Goal: Communication & Community: Share content

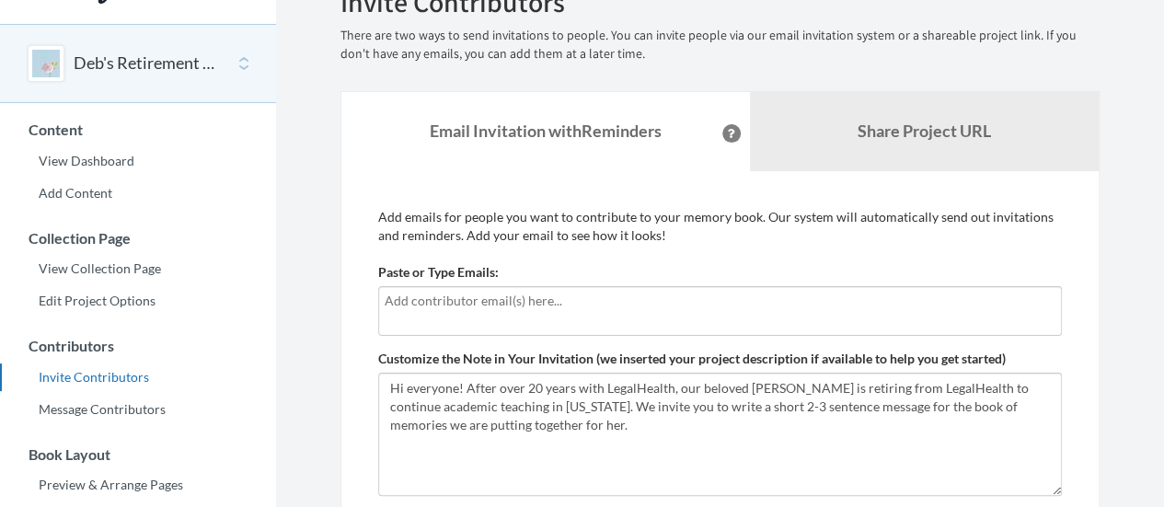
scroll to position [92, 0]
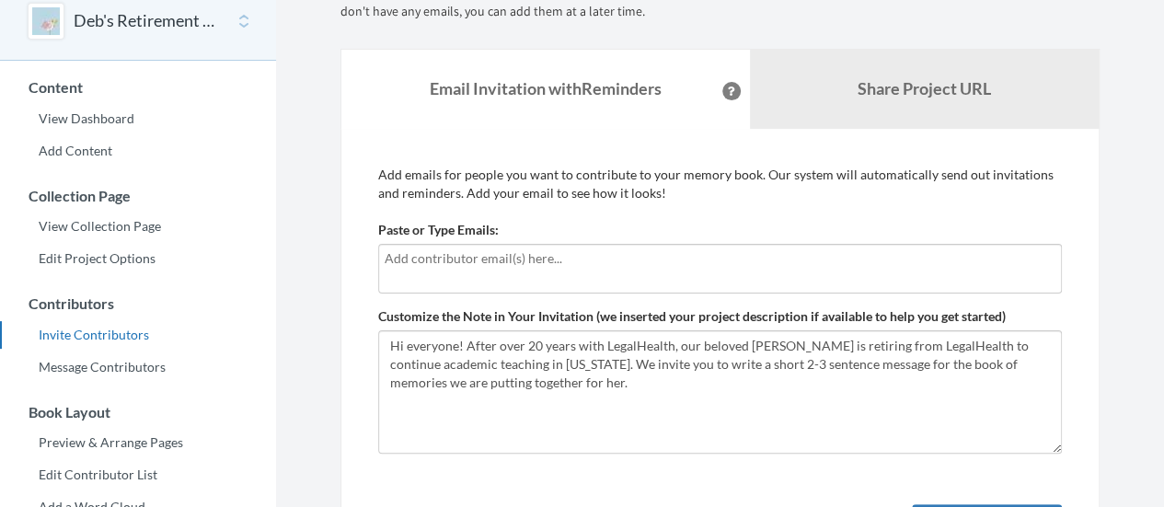
click at [517, 268] on input "text" at bounding box center [720, 258] width 671 height 20
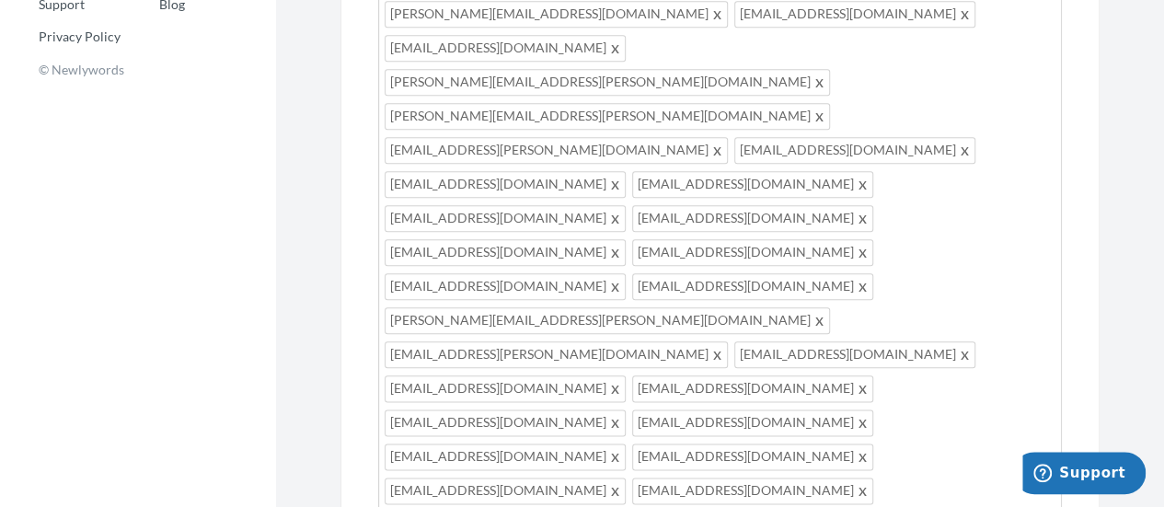
scroll to position [920, 0]
paste textarea "You’re receiving this email because you worked with [PERSON_NAME] during your t…"
drag, startPoint x: 477, startPoint y: 185, endPoint x: 404, endPoint y: 183, distance: 72.7
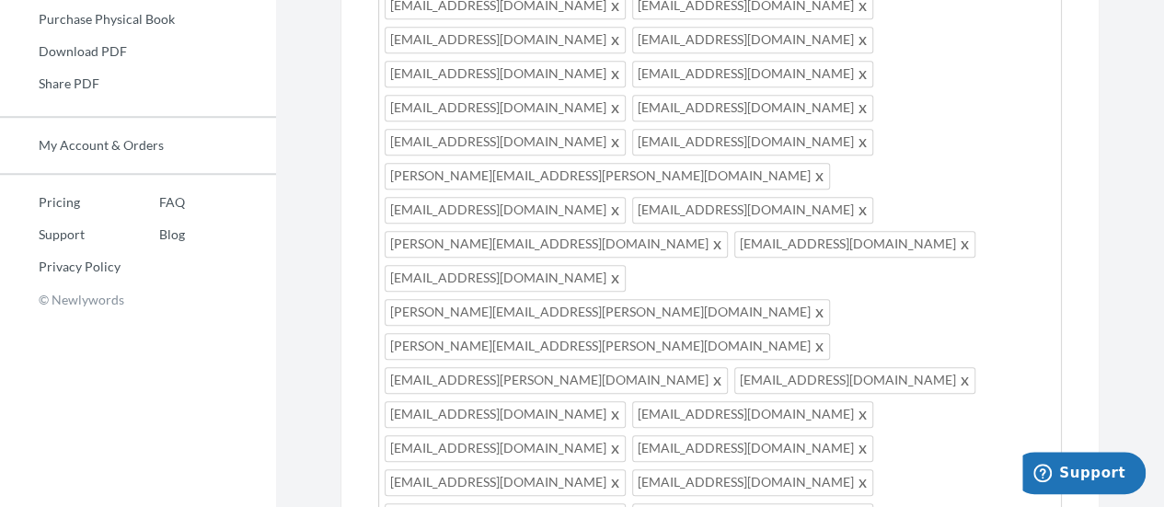
scroll to position [828, 0]
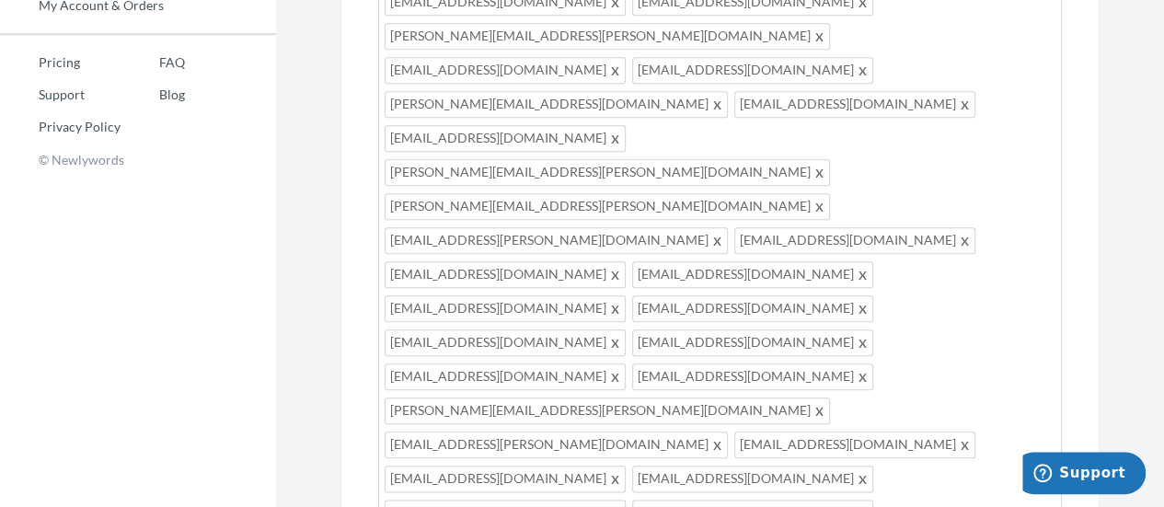
type textarea "Hi everyone! You’re receiving this email because you worked with [PERSON_NAME] …"
click at [793, 181] on div "[EMAIL_ADDRESS][DOMAIN_NAME] [PERSON_NAME][EMAIL_ADDRESS][PERSON_NAME][DOMAIN_N…" at bounding box center [720, 237] width 684 height 1459
type input "[EMAIL_ADDRESS][DOMAIN_NAME]"
click at [489, 430] on div "Add emails for people you want to contribute to your memory book. Our system wi…" at bounding box center [720, 357] width 684 height 1854
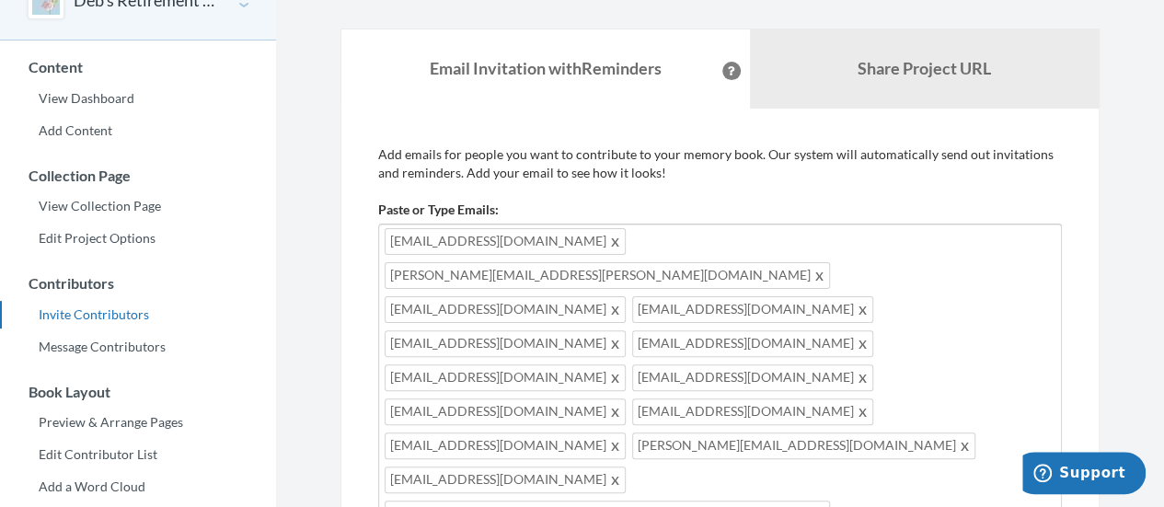
scroll to position [0, 0]
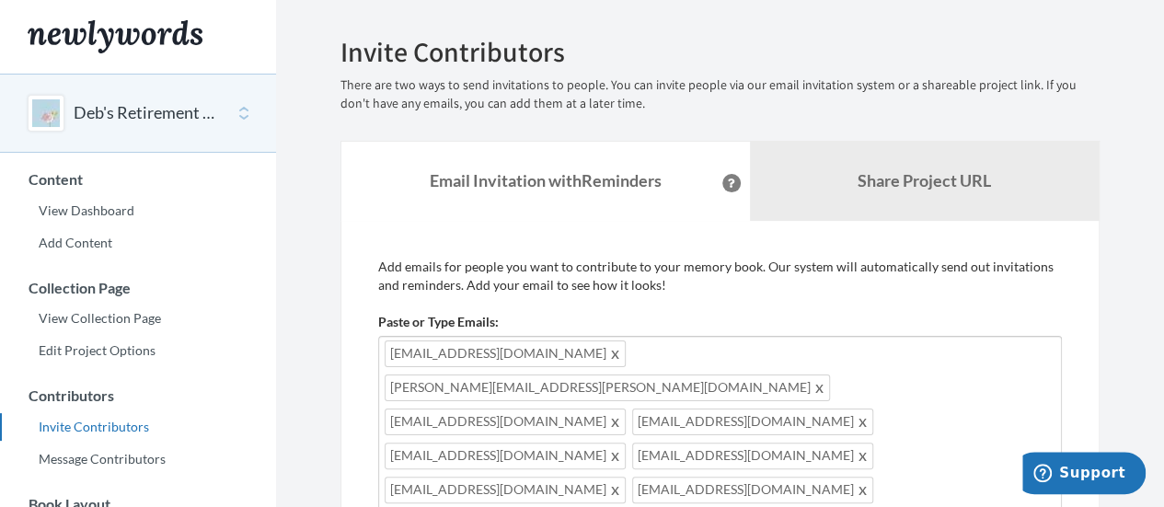
drag, startPoint x: 878, startPoint y: 287, endPoint x: 427, endPoint y: 297, distance: 450.9
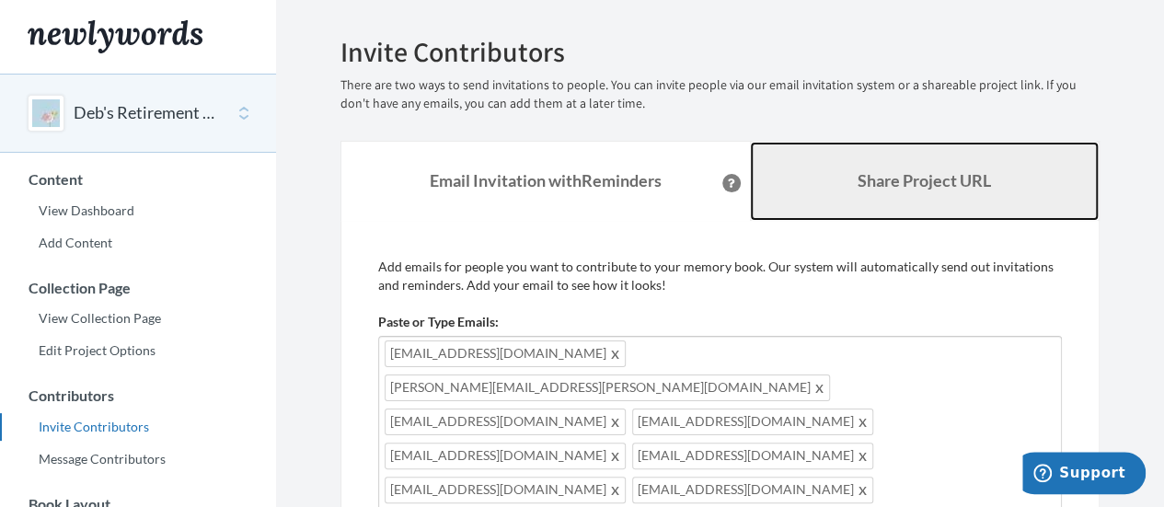
click at [860, 194] on link "Share Project URL" at bounding box center [925, 181] width 350 height 79
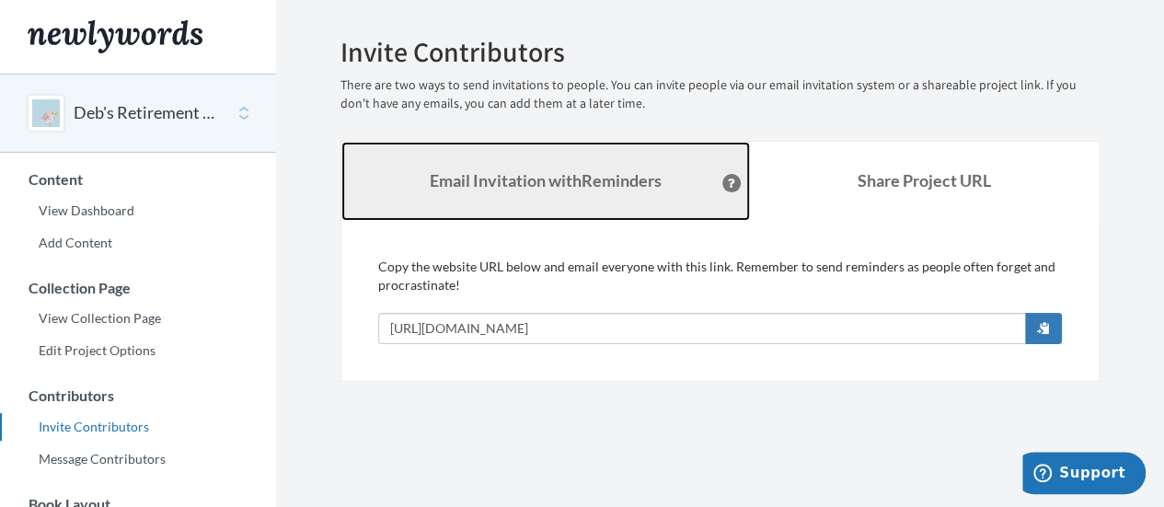
click at [627, 172] on strong "Email Invitation with Reminders" at bounding box center [546, 180] width 232 height 20
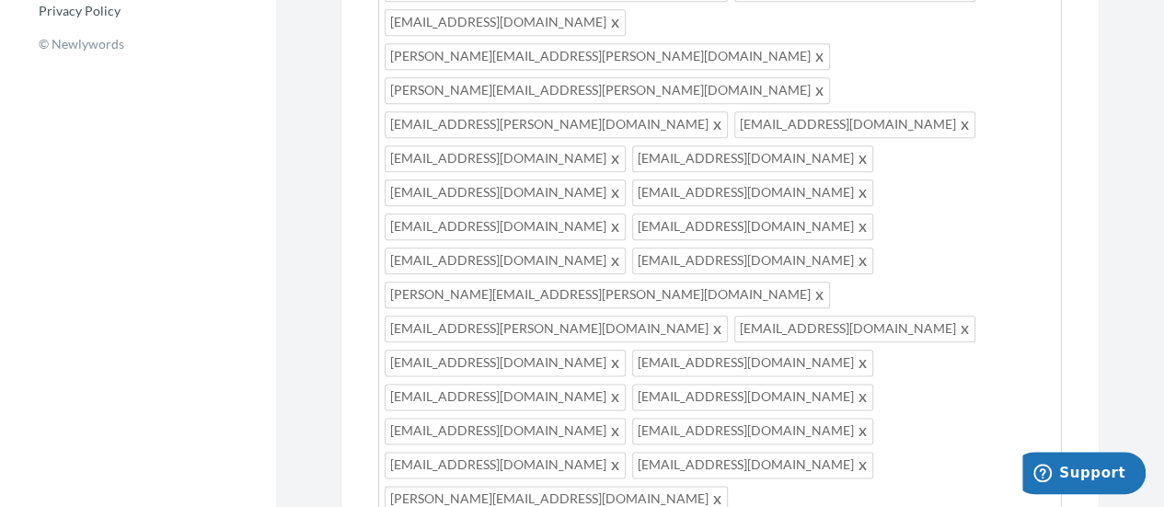
drag, startPoint x: 946, startPoint y: 199, endPoint x: 390, endPoint y: 198, distance: 555.7
paste textarea "You’re receiving this email because you worked with [PERSON_NAME] during your t…"
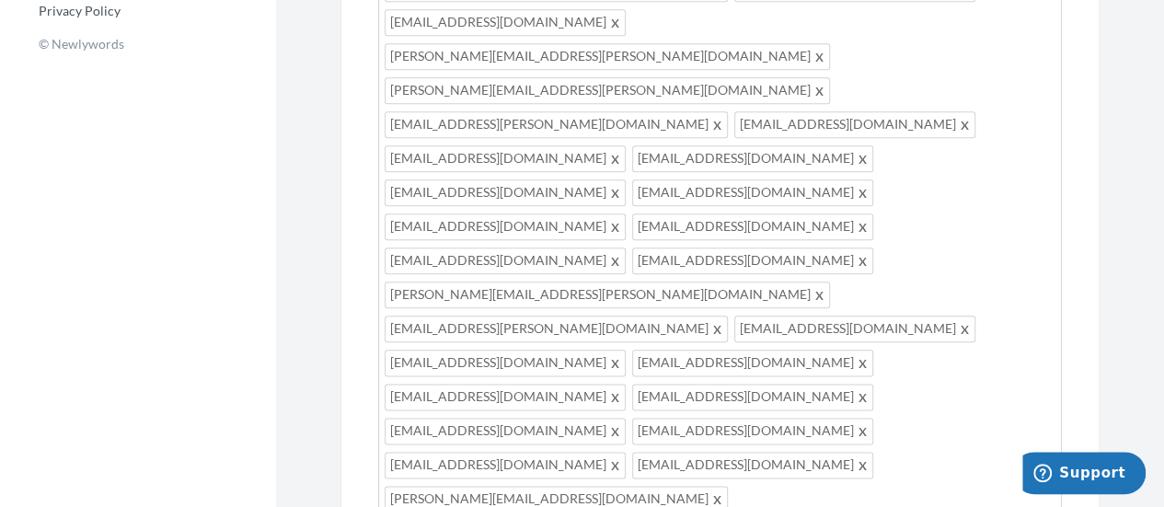
drag, startPoint x: 837, startPoint y: 218, endPoint x: 859, endPoint y: 220, distance: 22.2
drag, startPoint x: 1003, startPoint y: 240, endPoint x: 931, endPoint y: 289, distance: 86.8
paste textarea "If you’d like to contribute, please do so by 10/17."
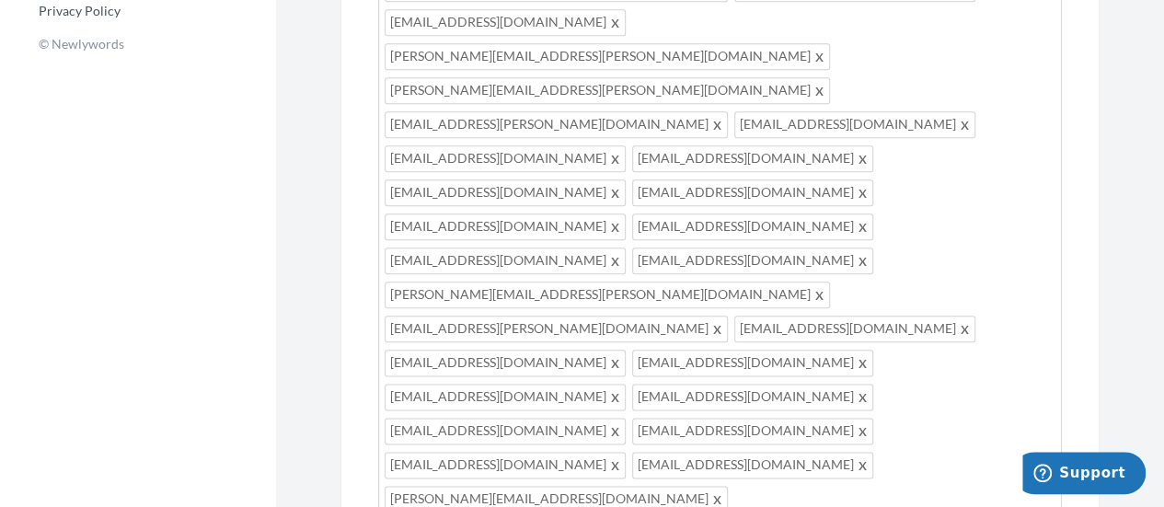
drag, startPoint x: 390, startPoint y: 196, endPoint x: 379, endPoint y: 167, distance: 30.6
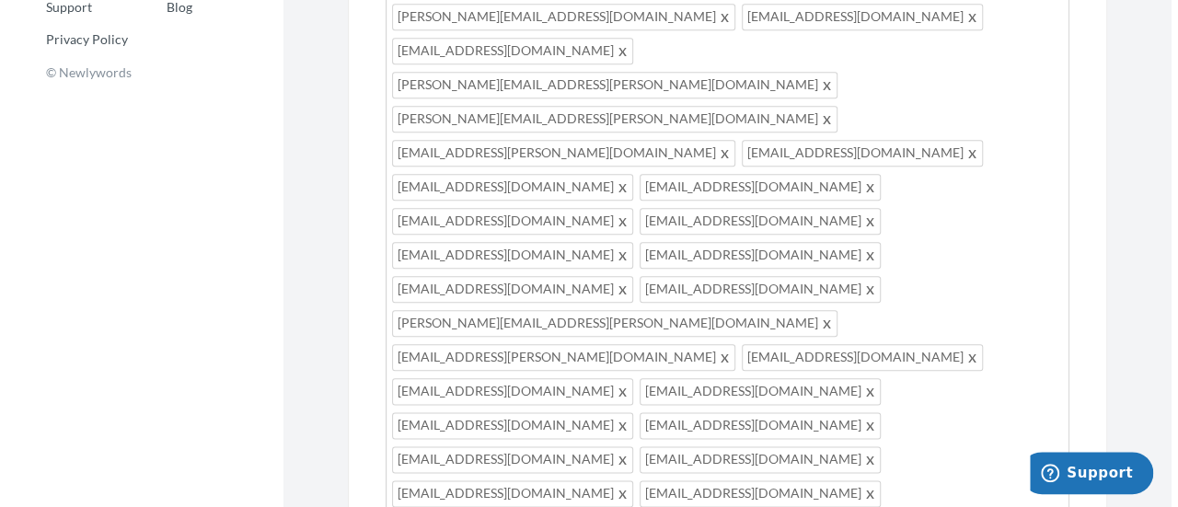
scroll to position [944, 0]
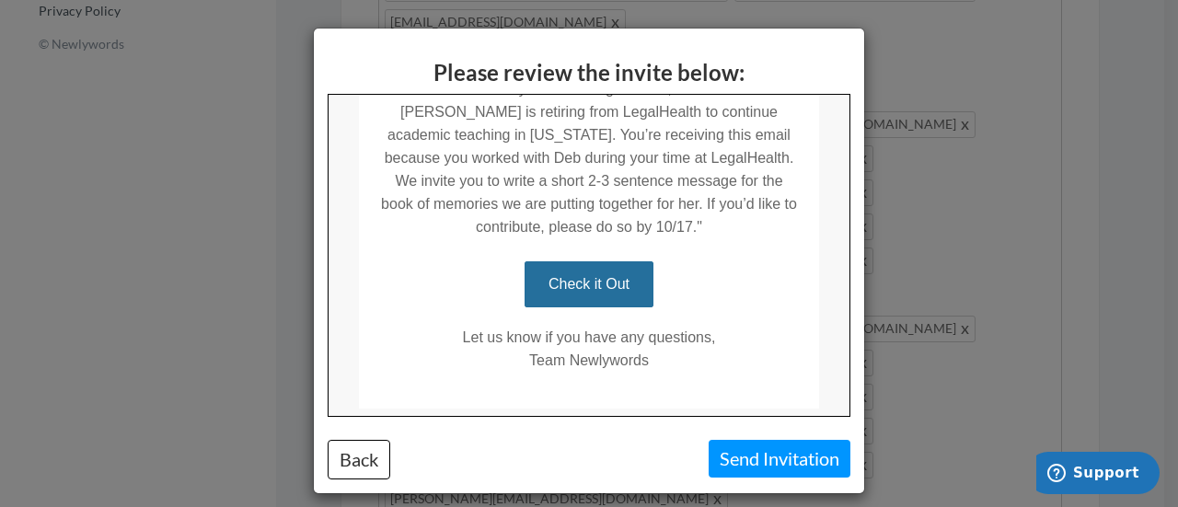
scroll to position [517, 0]
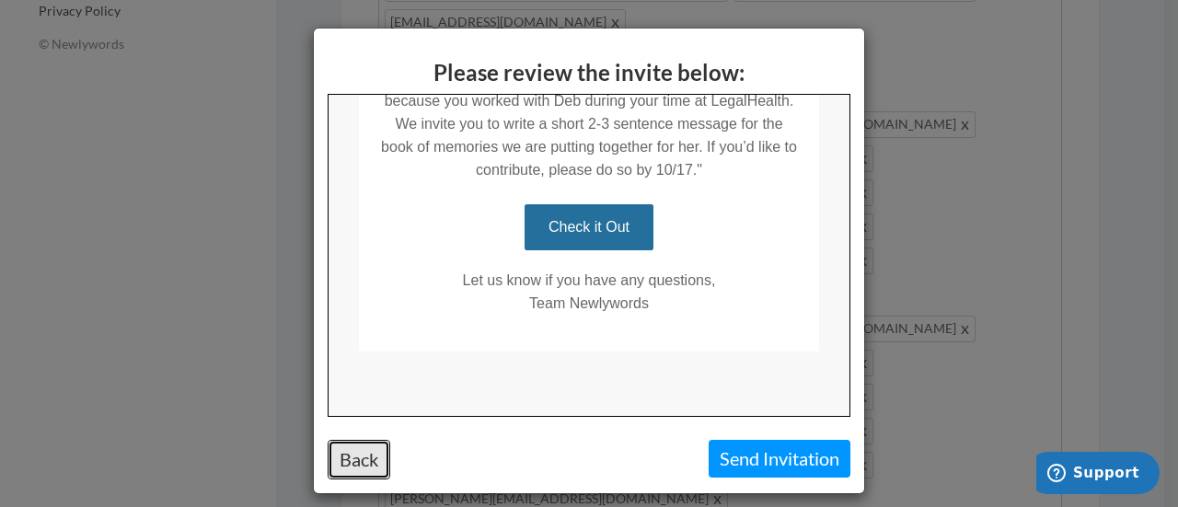
click at [354, 459] on button "Back" at bounding box center [359, 460] width 63 height 40
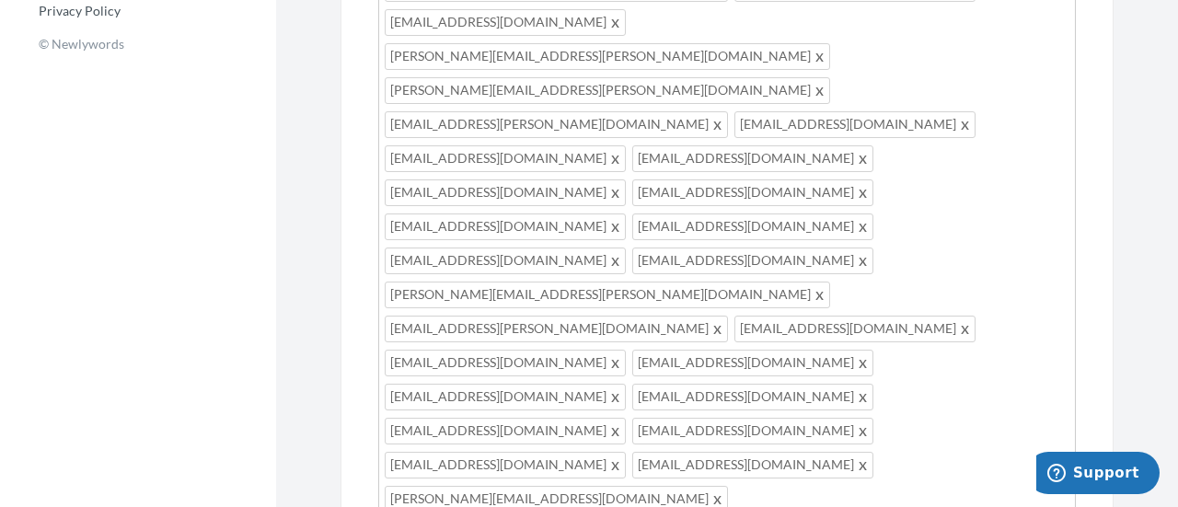
scroll to position [919, 0]
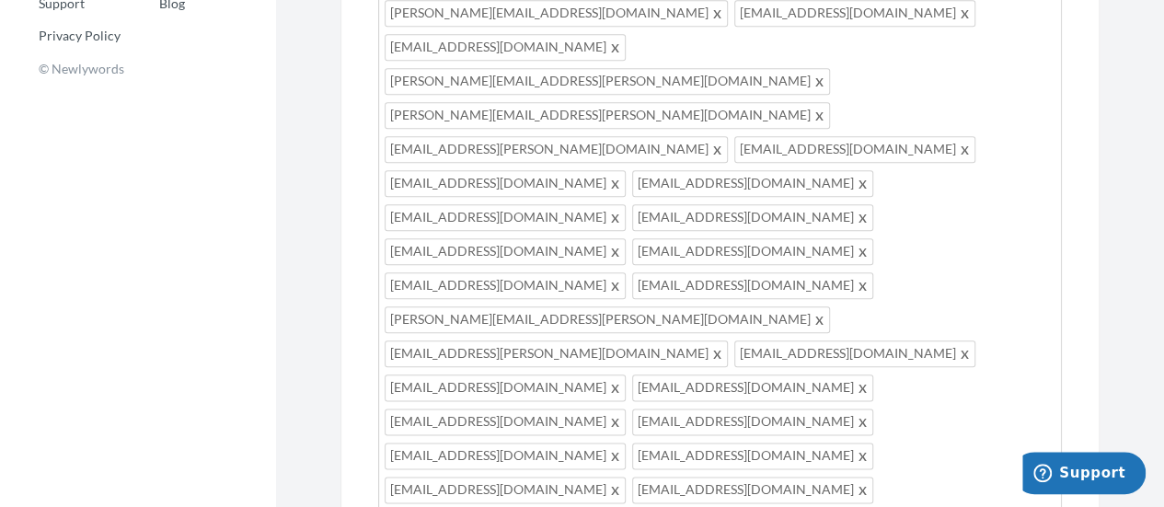
drag, startPoint x: 983, startPoint y: 222, endPoint x: 986, endPoint y: 231, distance: 9.9
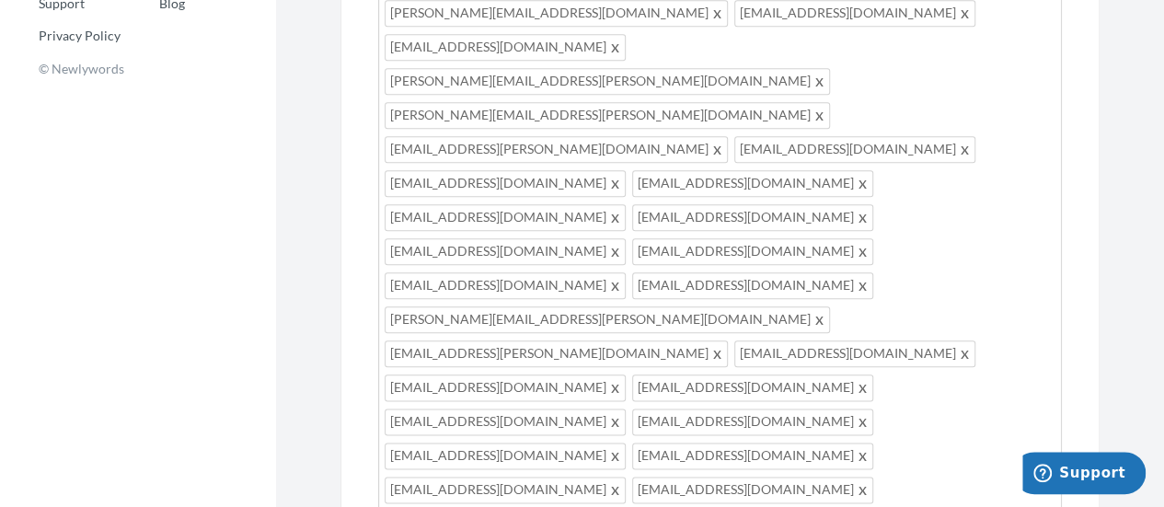
drag, startPoint x: 984, startPoint y: 228, endPoint x: 987, endPoint y: 242, distance: 14.1
type textarea "After over 20 years with LegalHealth, our beloved [PERSON_NAME] is retiring fro…"
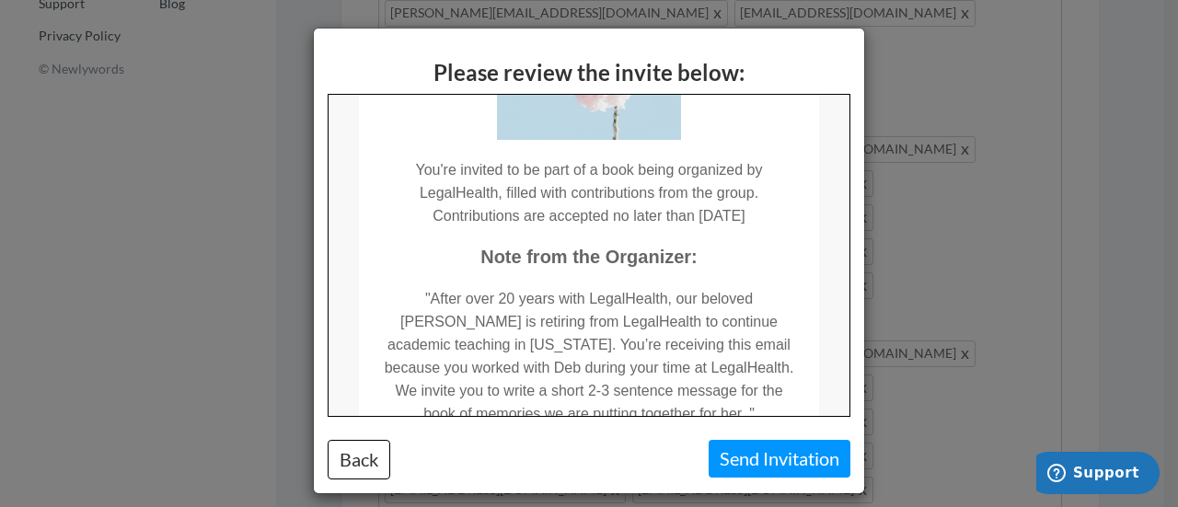
scroll to position [276, 0]
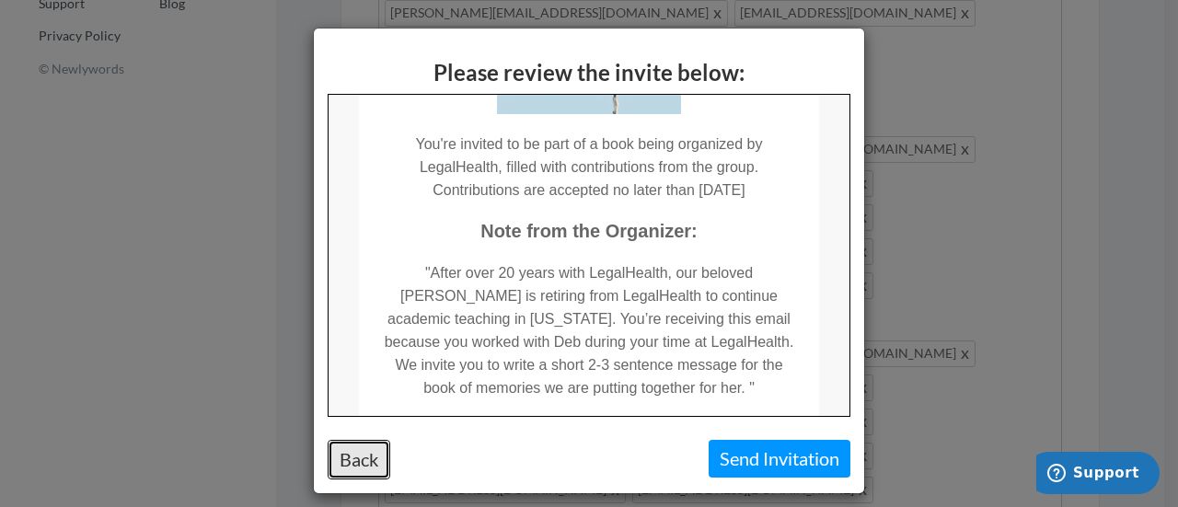
drag, startPoint x: 350, startPoint y: 466, endPoint x: 415, endPoint y: 451, distance: 67.2
click at [350, 466] on button "Back" at bounding box center [359, 460] width 63 height 40
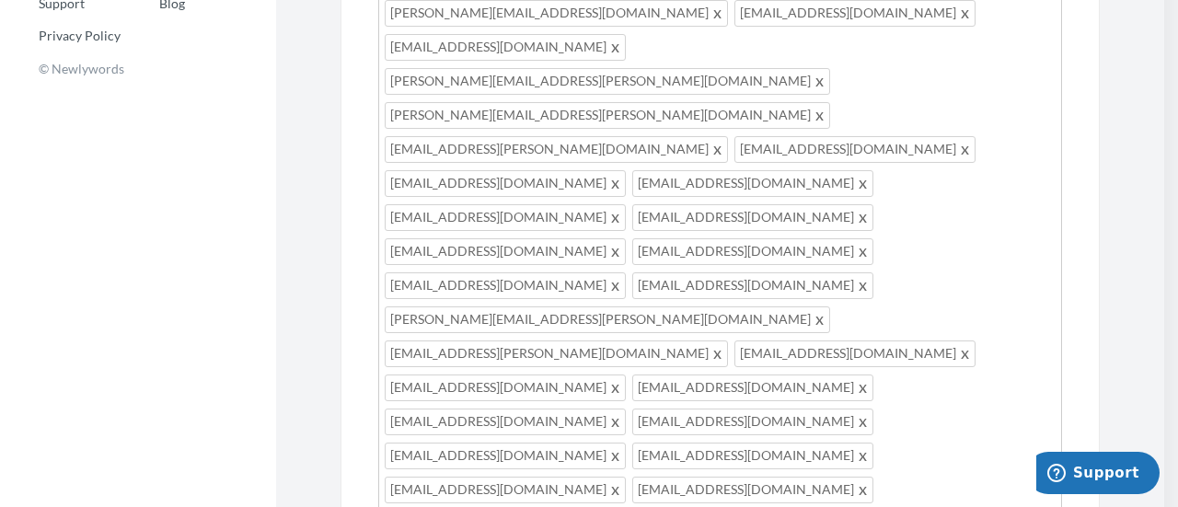
scroll to position [0, 0]
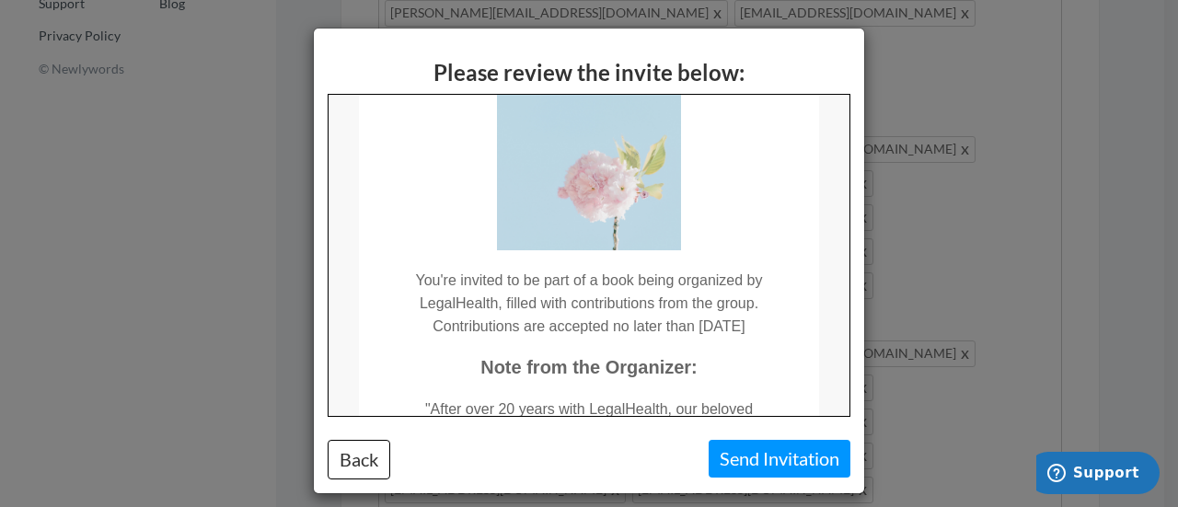
scroll to position [184, 0]
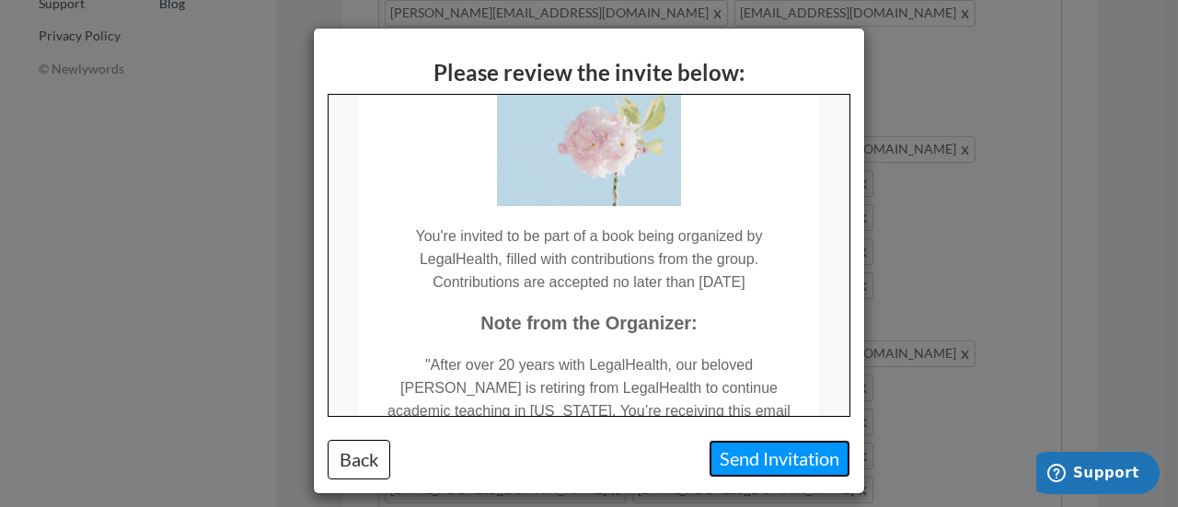
click at [765, 454] on button "Send Invitation" at bounding box center [779, 459] width 142 height 38
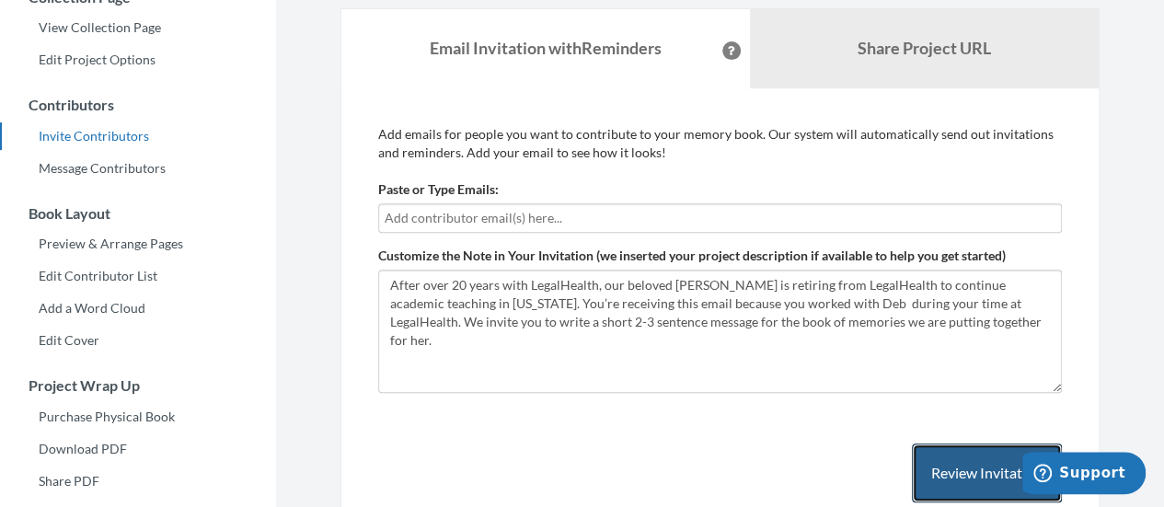
scroll to position [275, 0]
